Goal: Transaction & Acquisition: Purchase product/service

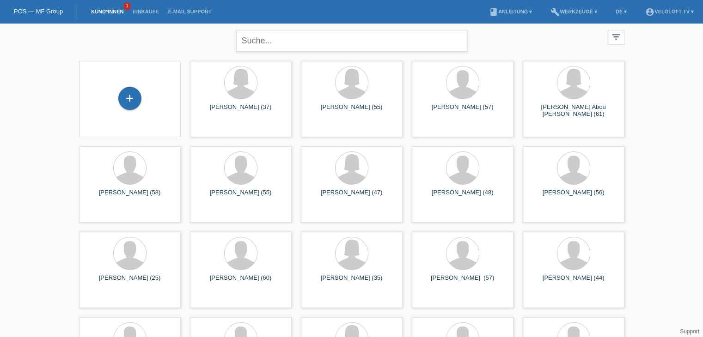
drag, startPoint x: 294, startPoint y: 28, endPoint x: 288, endPoint y: 44, distance: 17.1
click at [294, 30] on div "close" at bounding box center [351, 39] width 231 height 33
click at [288, 44] on input "text" at bounding box center [351, 41] width 231 height 22
paste input "Xhevat Sahiti"
click at [273, 37] on input "Xhevat Sahiti" at bounding box center [351, 41] width 231 height 22
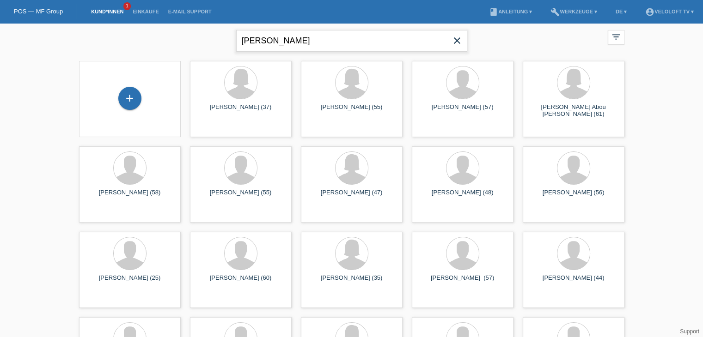
type input "[PERSON_NAME]"
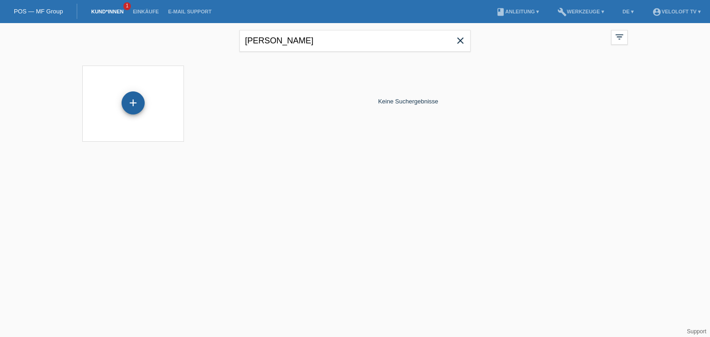
click at [127, 104] on div "+" at bounding box center [133, 103] width 23 height 23
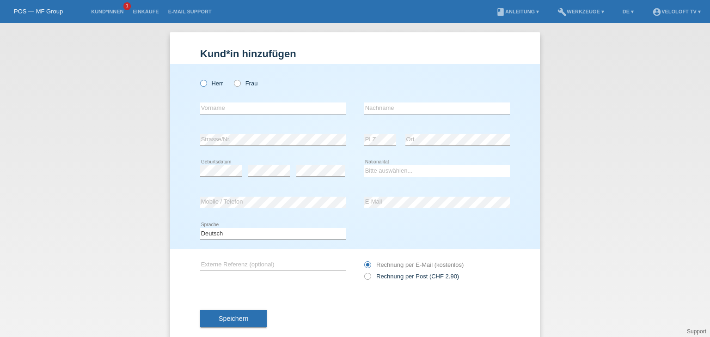
click at [199, 79] on icon at bounding box center [199, 79] width 0 height 0
click at [200, 84] on input "Herr" at bounding box center [203, 83] width 6 height 6
radio input "true"
click at [213, 106] on input "text" at bounding box center [273, 109] width 146 height 12
click at [408, 166] on select "Bitte auswählen... Schweiz Deutschland Liechtenstein Österreich ------------ Af…" at bounding box center [437, 171] width 146 height 11
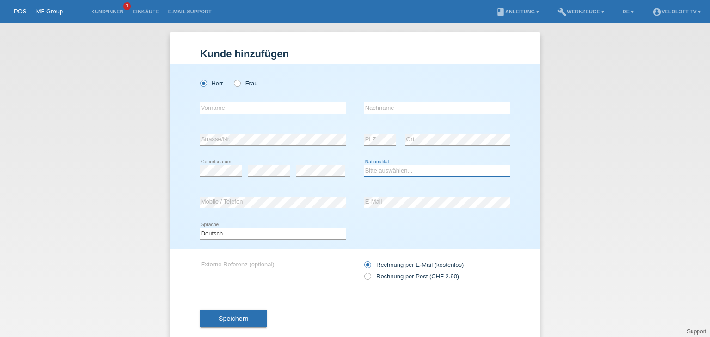
select select "CH"
click at [364, 166] on select "Bitte auswählen... Schweiz Deutschland Liechtenstein Österreich ------------ Af…" at bounding box center [437, 171] width 146 height 11
click at [243, 112] on input "text" at bounding box center [273, 109] width 146 height 12
paste input "Xhevat Sahiti"
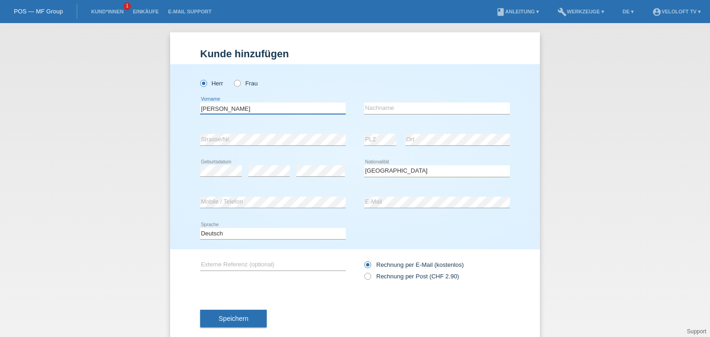
drag, startPoint x: 225, startPoint y: 108, endPoint x: 273, endPoint y: 108, distance: 48.1
click at [273, 108] on input "Xhevat Sahiti" at bounding box center [273, 109] width 146 height 12
type input "Xhevat"
click at [402, 102] on div "error Nachname" at bounding box center [437, 108] width 146 height 31
click at [402, 106] on input "text" at bounding box center [437, 109] width 146 height 12
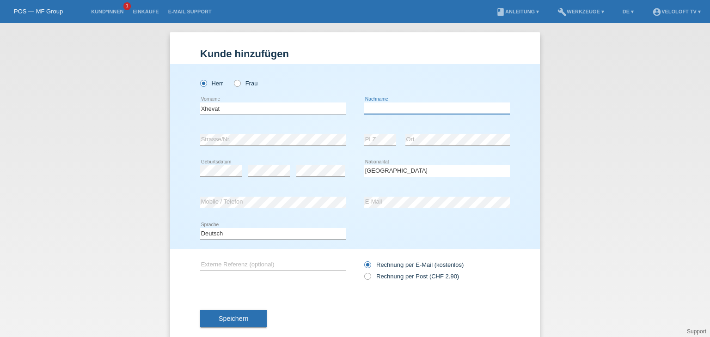
paste input "Sahiti"
type input "Sahiti"
click at [246, 309] on div "Speichern" at bounding box center [355, 319] width 310 height 54
click at [247, 314] on button "Speichern" at bounding box center [233, 319] width 67 height 18
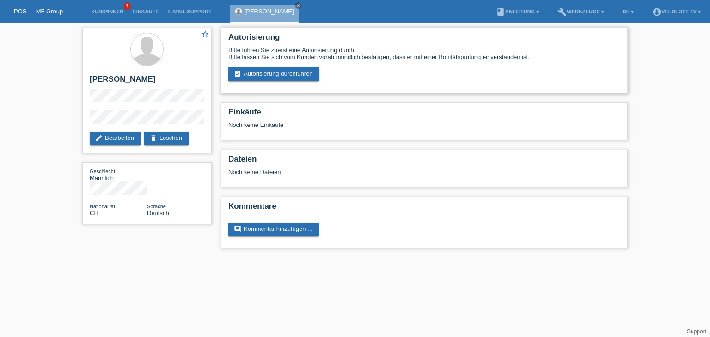
click at [276, 66] on div "Bitte führen Sie zuerst eine Autorisierung durch. Bitte lassen Sie sich vom Kun…" at bounding box center [424, 64] width 392 height 35
click at [281, 74] on link "assignment_turned_in Autorisierung durchführen" at bounding box center [273, 74] width 91 height 14
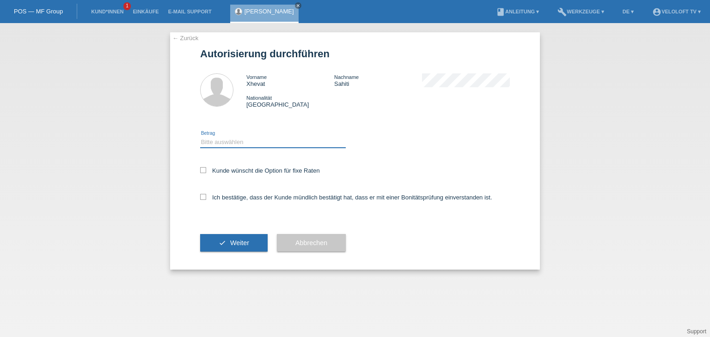
click at [264, 147] on select "Bitte auswählen CHF 1.00 - CHF 499.00 CHF 500.00 - CHF 1'999.00 CHF 2'000.00 - …" at bounding box center [273, 142] width 146 height 11
select select "2"
click at [200, 137] on select "Bitte auswählen CHF 1.00 - CHF 499.00 CHF 500.00 - CHF 1'999.00 CHF 2'000.00 - …" at bounding box center [273, 142] width 146 height 11
click at [268, 174] on label "Kunde wünscht die Option für fixe Raten" at bounding box center [260, 170] width 120 height 7
click at [206, 173] on input "Kunde wünscht die Option für fixe Raten" at bounding box center [203, 170] width 6 height 6
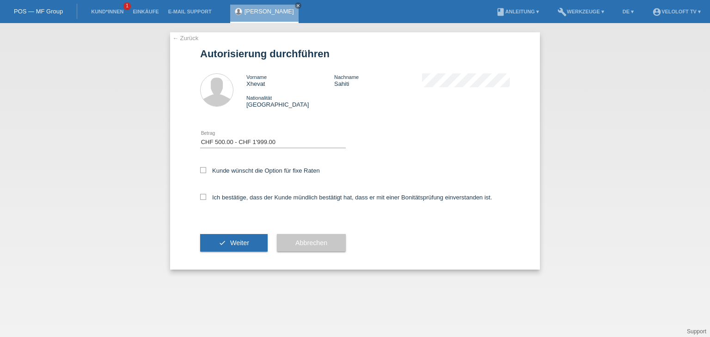
checkbox input "true"
click at [268, 200] on label "Ich bestätige, dass der Kunde mündlich bestätigt hat, dass er mit einer Bonität…" at bounding box center [346, 197] width 292 height 7
click at [206, 200] on input "Ich bestätige, dass der Kunde mündlich bestätigt hat, dass er mit einer Bonität…" at bounding box center [203, 197] width 6 height 6
checkbox input "true"
click at [249, 241] on span "Weiter" at bounding box center [239, 242] width 19 height 7
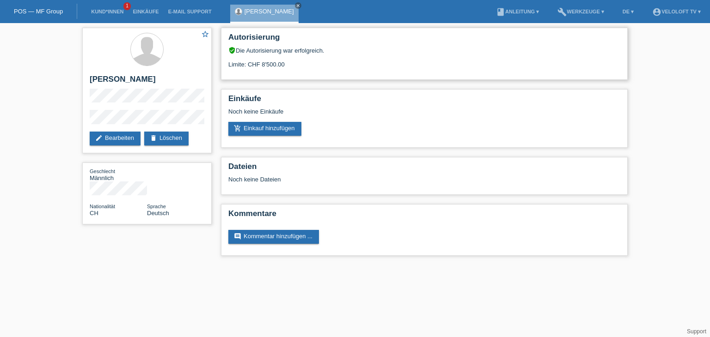
drag, startPoint x: 249, startPoint y: 63, endPoint x: 299, endPoint y: 62, distance: 49.9
click at [299, 62] on div "Limite: CHF 8'500.00" at bounding box center [424, 61] width 392 height 14
click at [278, 131] on link "add_shopping_cart Einkauf hinzufügen" at bounding box center [264, 129] width 73 height 14
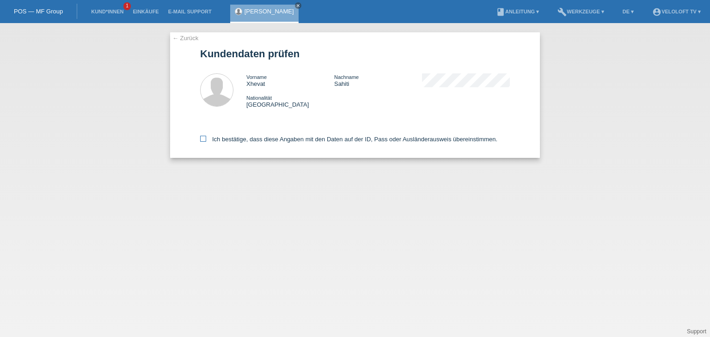
click at [269, 142] on label "Ich bestätige, dass diese Angaben mit den Daten auf der ID, Pass oder Ausländer…" at bounding box center [348, 139] width 297 height 7
click at [206, 142] on input "Ich bestätige, dass diese Angaben mit den Daten auf der ID, Pass oder Ausländer…" at bounding box center [203, 139] width 6 height 6
checkbox input "true"
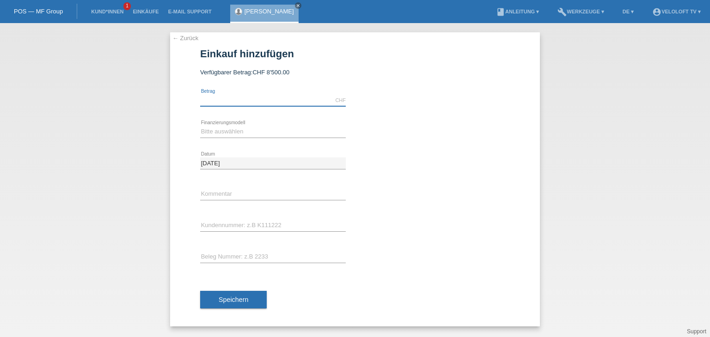
click at [300, 95] on input "text" at bounding box center [273, 101] width 146 height 12
type input "2990.00"
click at [257, 135] on select "Bitte auswählen Fixe Raten Kauf auf Rechnung mit Teilzahlungsoption" at bounding box center [273, 131] width 146 height 11
select select "77"
click at [200, 126] on select "Bitte auswählen Fixe Raten Kauf auf Rechnung mit Teilzahlungsoption" at bounding box center [273, 131] width 146 height 11
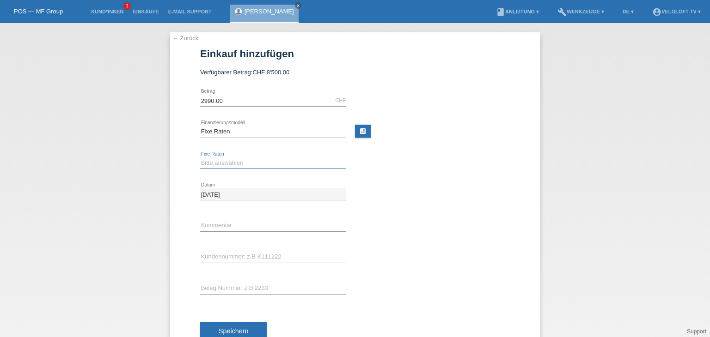
click at [242, 164] on select "Bitte auswählen 4 Raten 5 Raten 6 Raten 7 Raten 8 Raten 9 Raten 10 Raten 11 Rat…" at bounding box center [273, 163] width 146 height 11
select select "202"
click at [200, 158] on select "Bitte auswählen 4 Raten 5 Raten 6 Raten 7 Raten 8 Raten 9 Raten 10 Raten 11 Rat…" at bounding box center [273, 163] width 146 height 11
click at [244, 226] on input "text" at bounding box center [273, 226] width 146 height 12
type input "Veloloft TV"
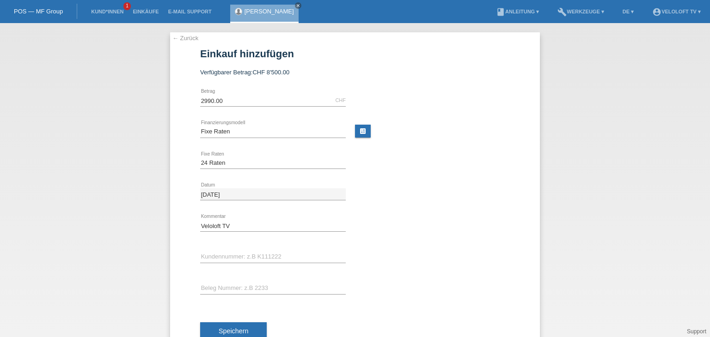
click at [248, 250] on div "error Kundennummer: z.B K111222" at bounding box center [273, 257] width 146 height 31
click at [257, 259] on input "text" at bounding box center [273, 257] width 146 height 12
paste input "C165099"
type input "C165099"
click at [255, 324] on button "Speichern" at bounding box center [233, 332] width 67 height 18
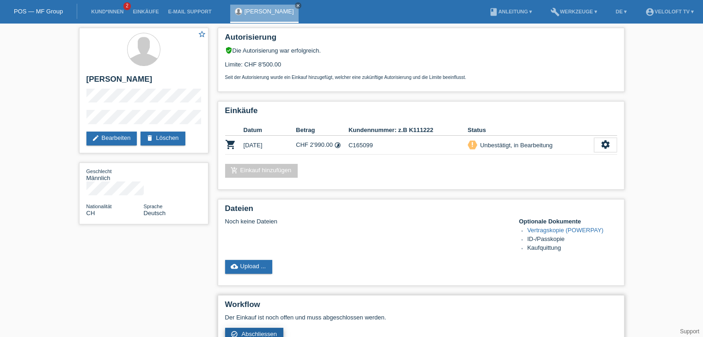
click at [270, 332] on span "Abschliessen" at bounding box center [259, 334] width 36 height 7
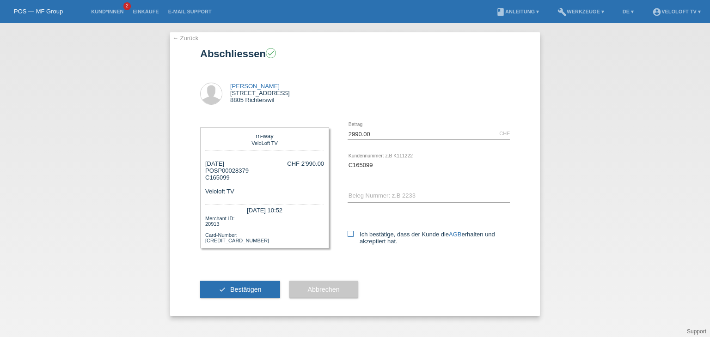
click at [366, 235] on label "Ich bestätige, dass der Kunde die AGB erhalten und akzeptiert hat." at bounding box center [429, 238] width 162 height 14
click at [354, 235] on input "Ich bestätige, dass der Kunde die AGB erhalten und akzeptiert hat." at bounding box center [351, 234] width 6 height 6
checkbox input "true"
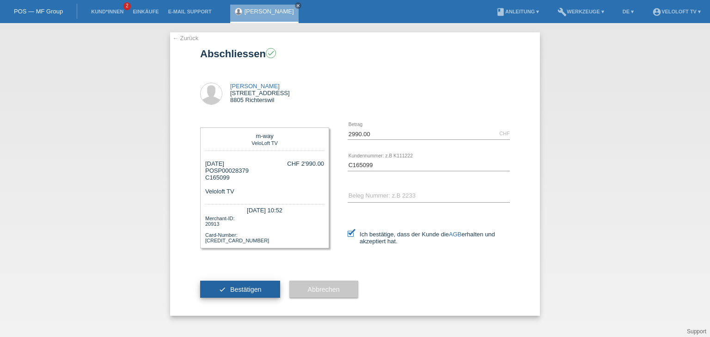
click at [262, 294] on button "check Bestätigen" at bounding box center [240, 290] width 80 height 18
